Goal: Obtain resource: Obtain resource

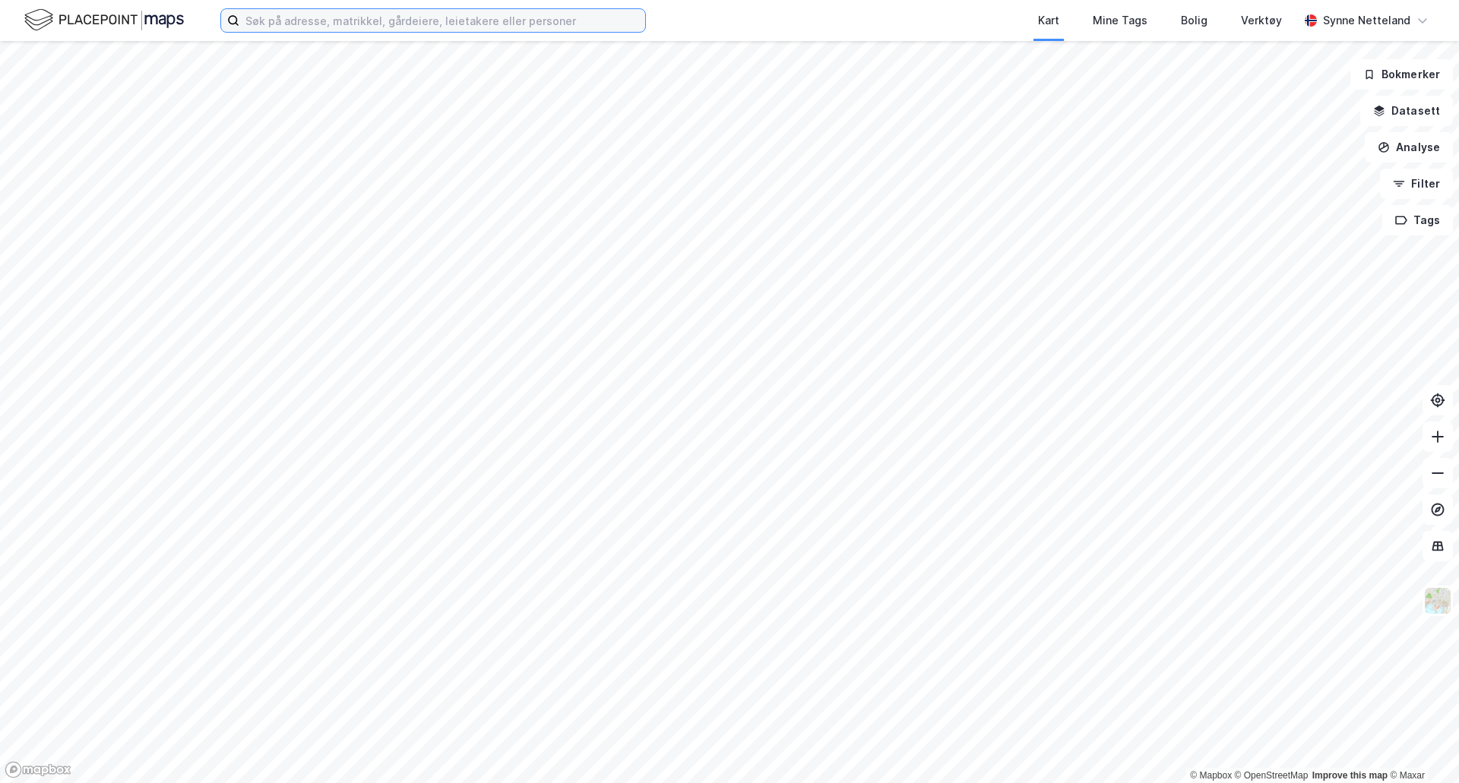
click at [311, 20] on input at bounding box center [442, 20] width 406 height 23
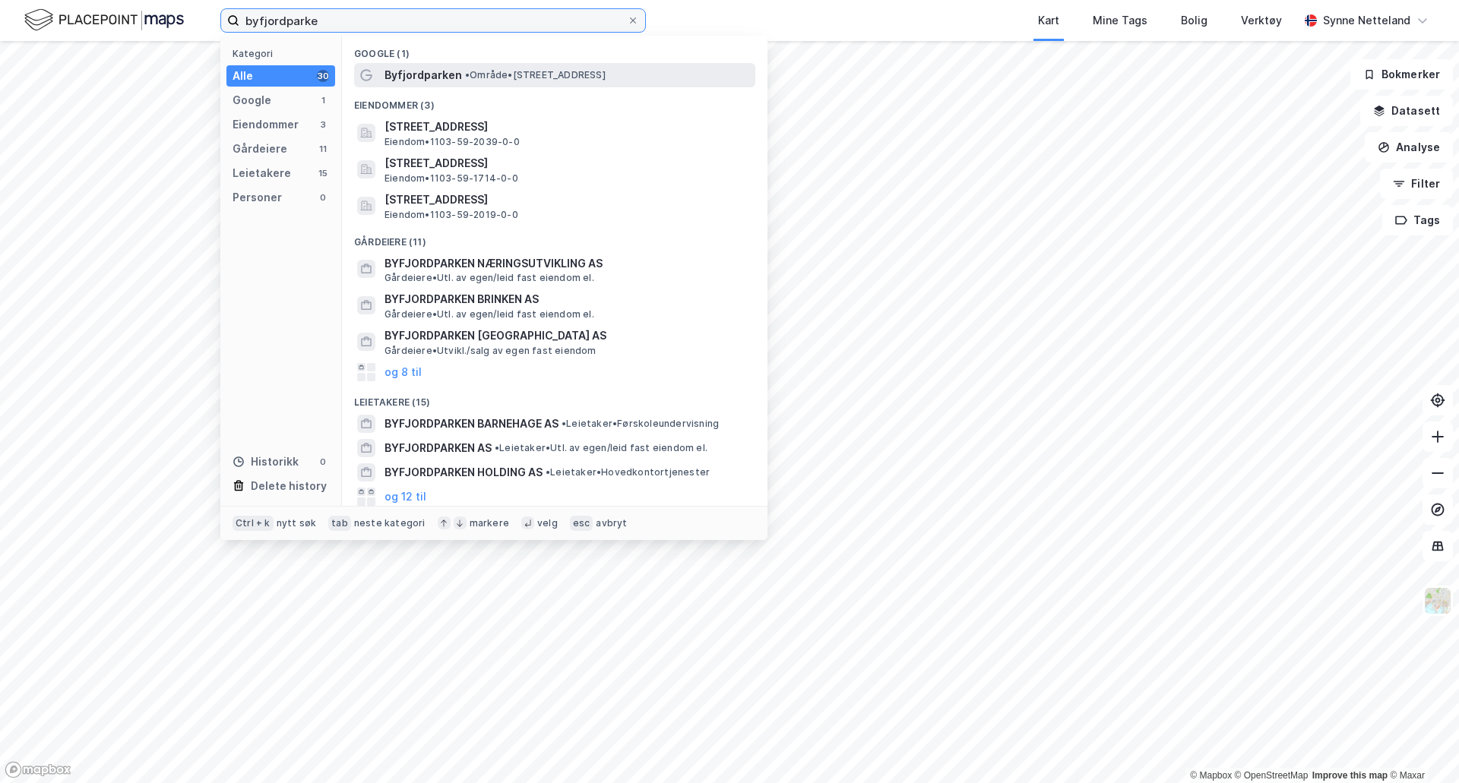
type input "byfjordparke"
click at [602, 68] on div "Byfjordparken • Område • [STREET_ADDRESS]" at bounding box center [568, 75] width 368 height 18
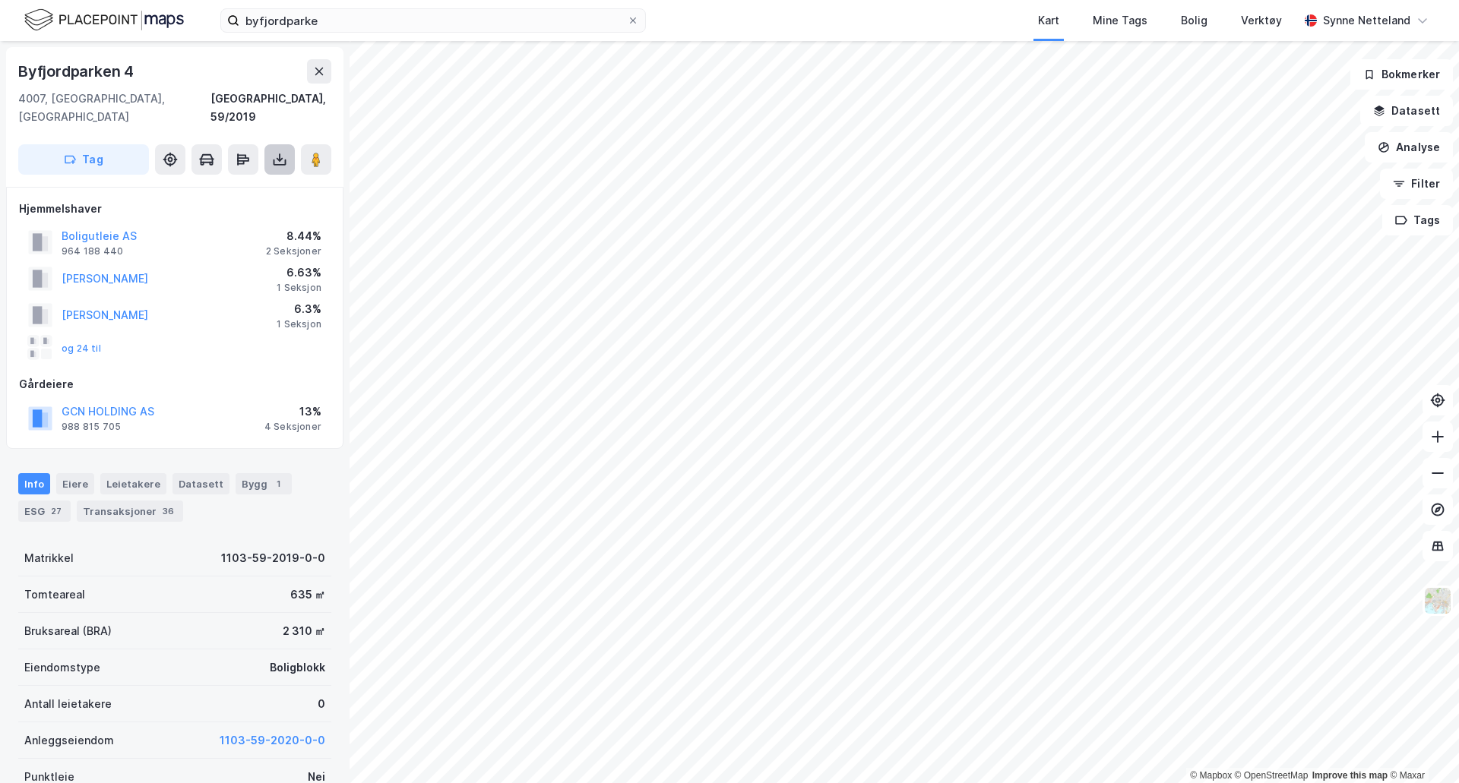
click at [279, 160] on icon at bounding box center [279, 163] width 13 height 6
click at [263, 178] on div "Last ned grunnbok" at bounding box center [214, 190] width 162 height 24
click at [1250, 52] on div "Assessment report is not available" at bounding box center [1227, 58] width 162 height 18
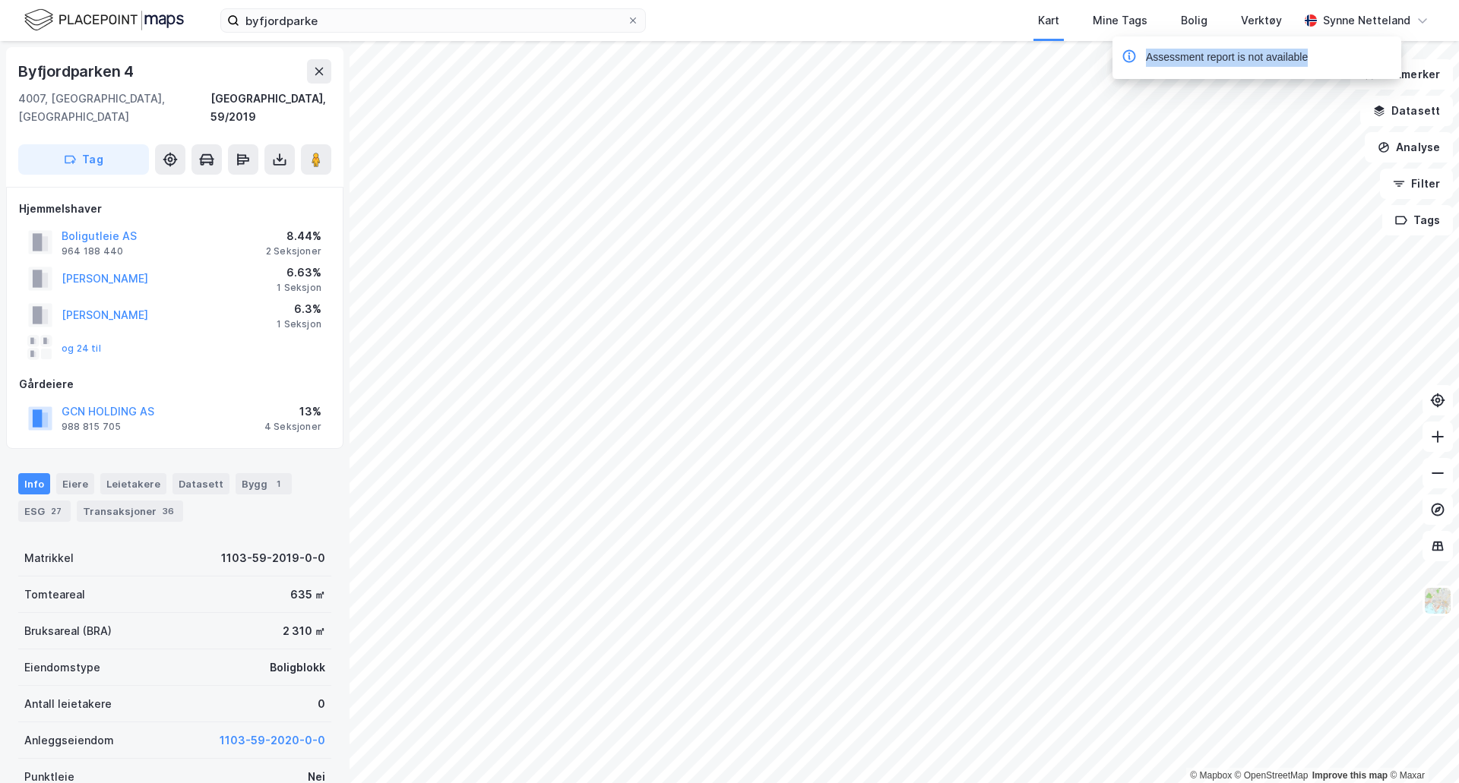
click at [1250, 51] on div "Assessment report is not available" at bounding box center [1227, 58] width 162 height 18
click at [74, 3] on div "byfjordparke Kart Mine Tags Bolig Verktøy [PERSON_NAME]" at bounding box center [729, 20] width 1459 height 41
click at [81, 22] on img at bounding box center [104, 20] width 160 height 27
